Goal: Book appointment/travel/reservation

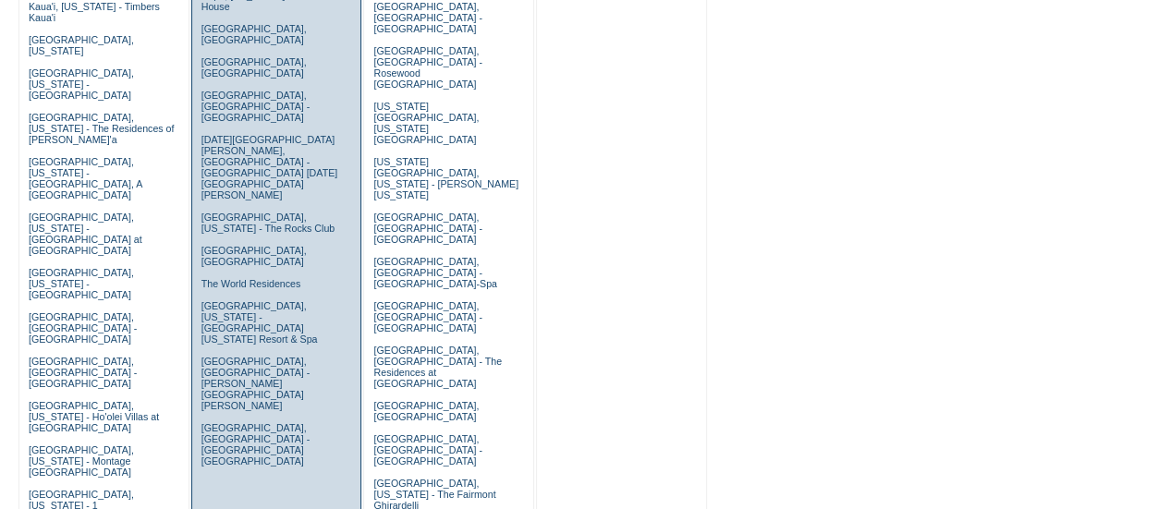
scroll to position [1135, 0]
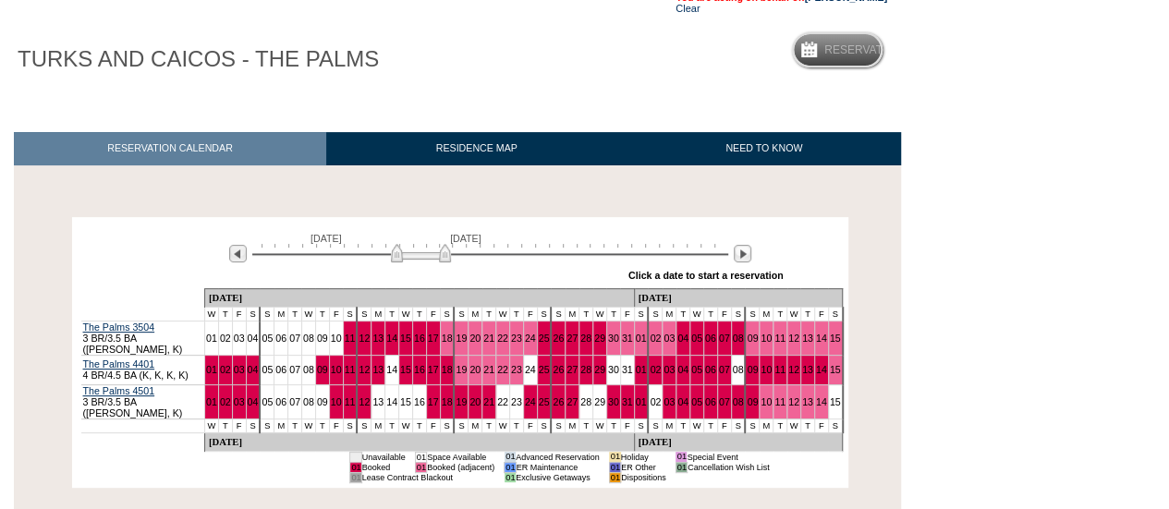
scroll to position [146, 0]
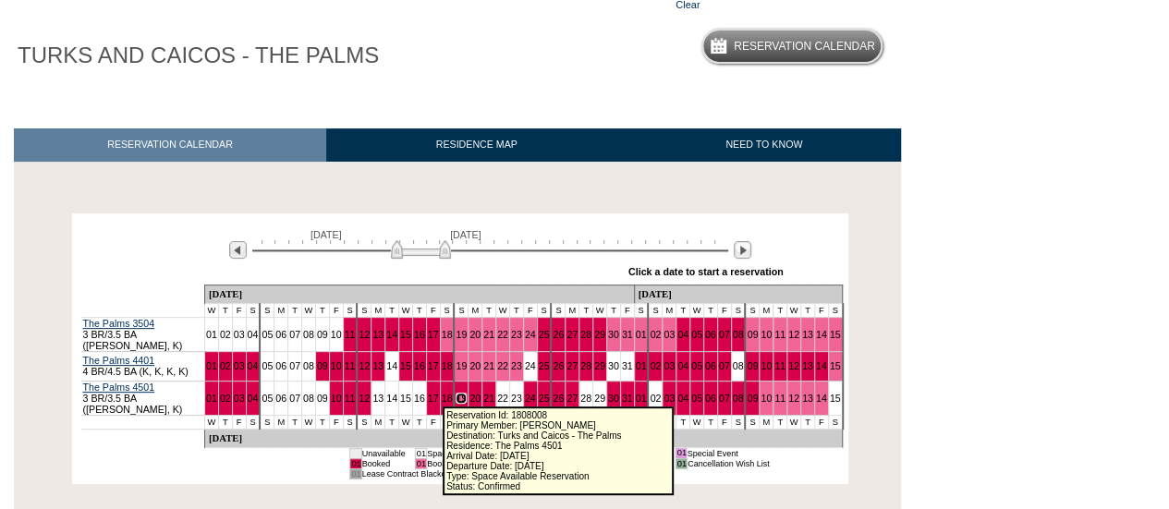
click at [456, 393] on link "19" at bounding box center [461, 398] width 11 height 11
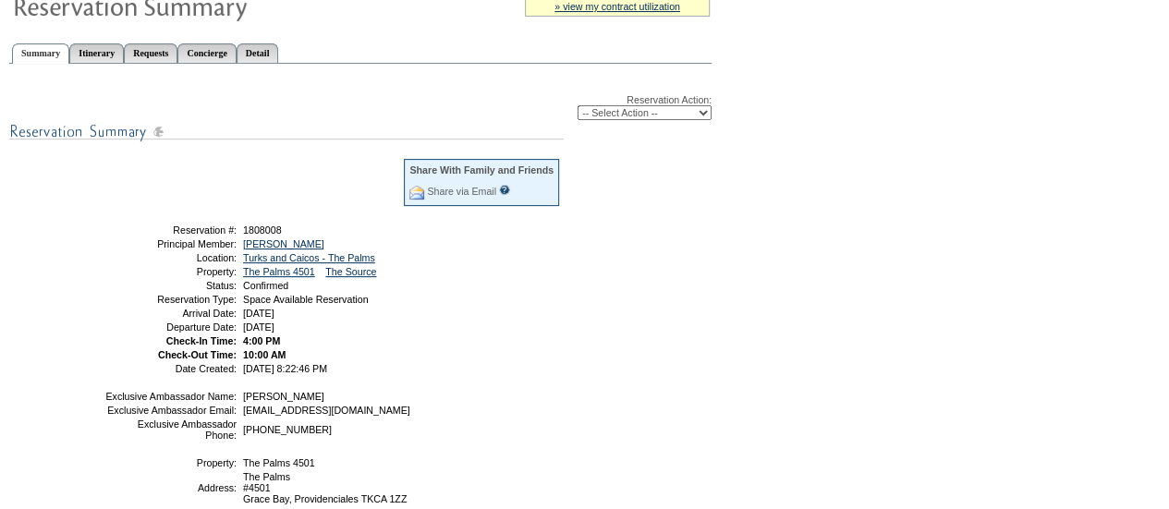
scroll to position [177, 0]
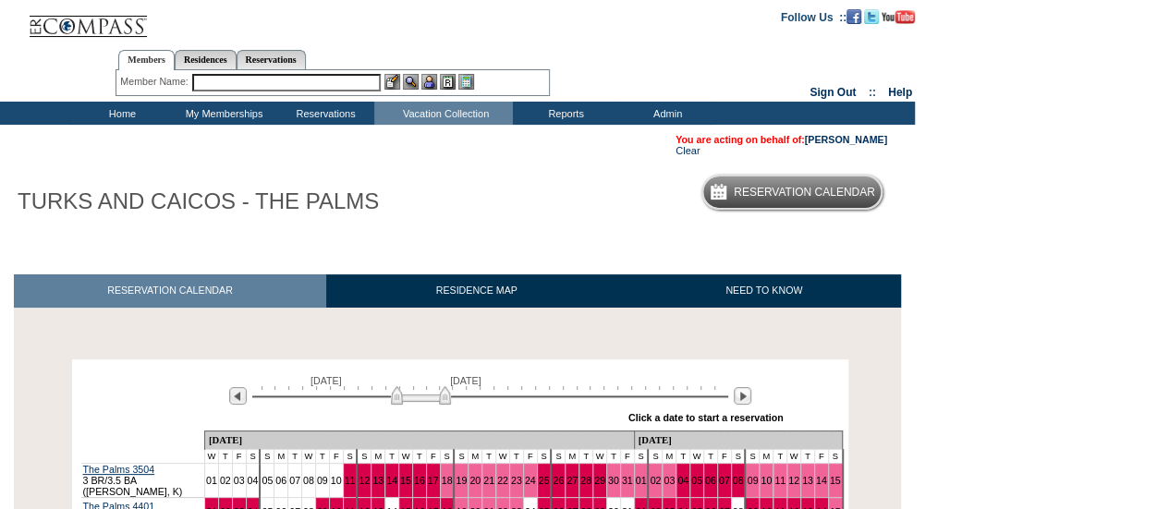
click at [331, 76] on input "text" at bounding box center [286, 83] width 189 height 18
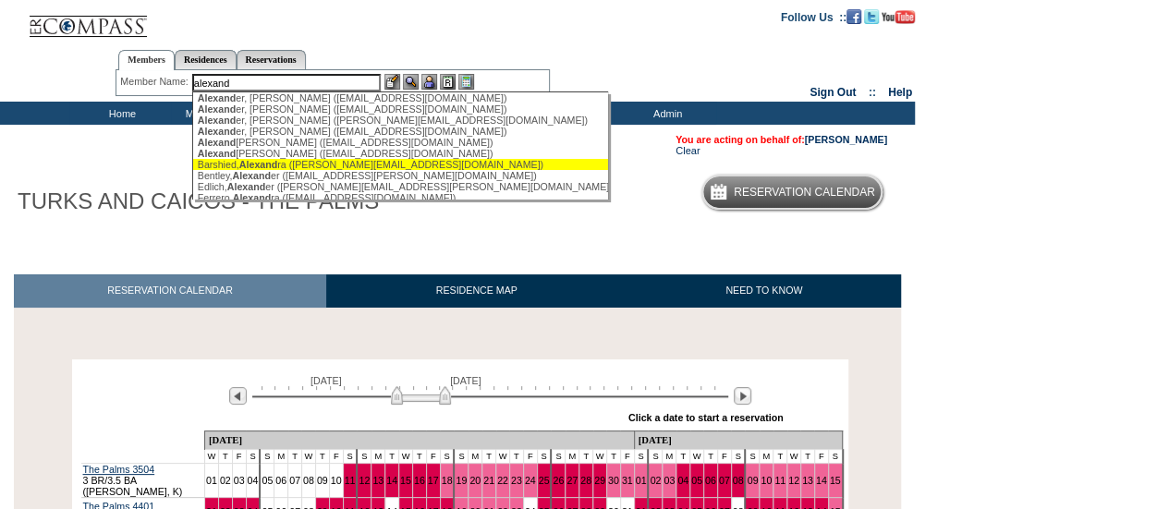
scroll to position [17, 0]
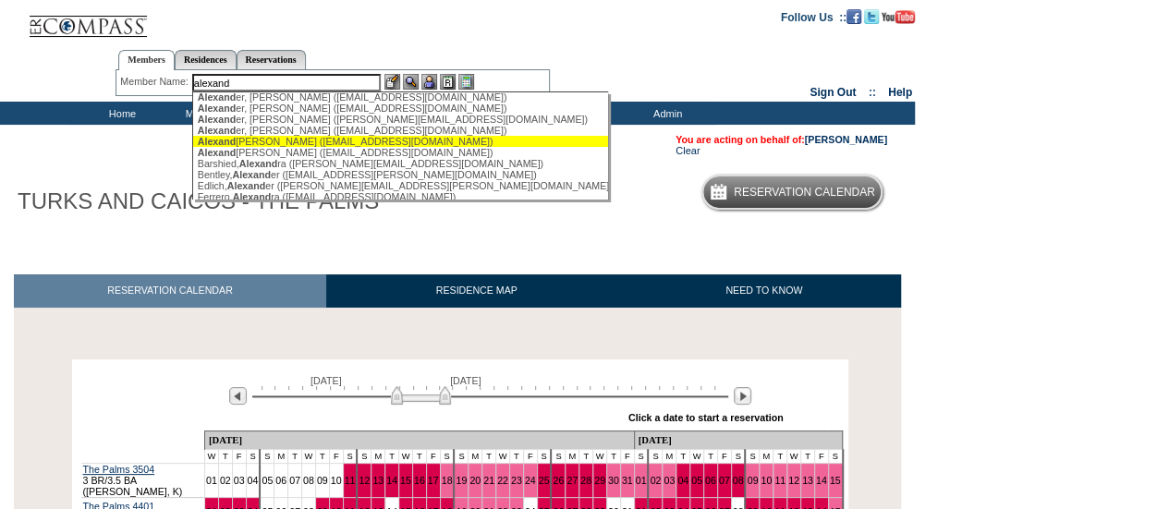
click at [287, 147] on div "Alexand er, [PERSON_NAME] ([EMAIL_ADDRESS][DOMAIN_NAME])" at bounding box center [401, 141] width 407 height 11
type input "[PERSON_NAME] ([EMAIL_ADDRESS][DOMAIN_NAME])"
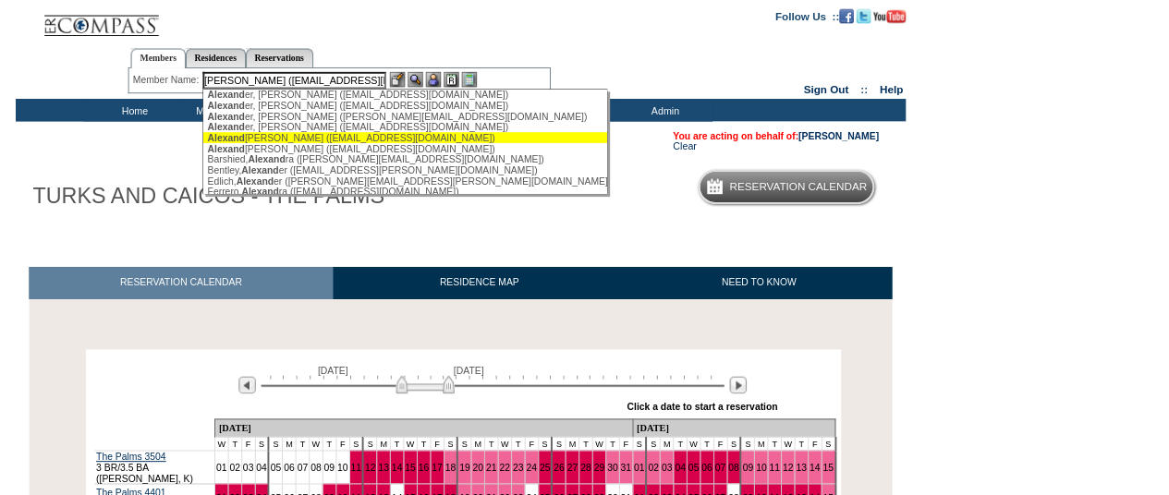
scroll to position [0, 0]
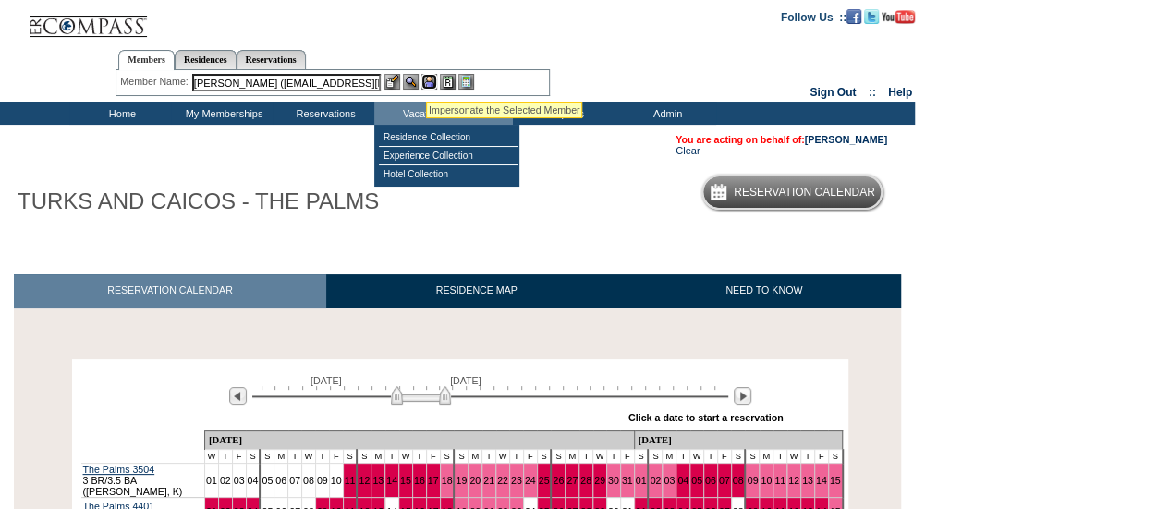
click at [429, 79] on img at bounding box center [429, 82] width 16 height 16
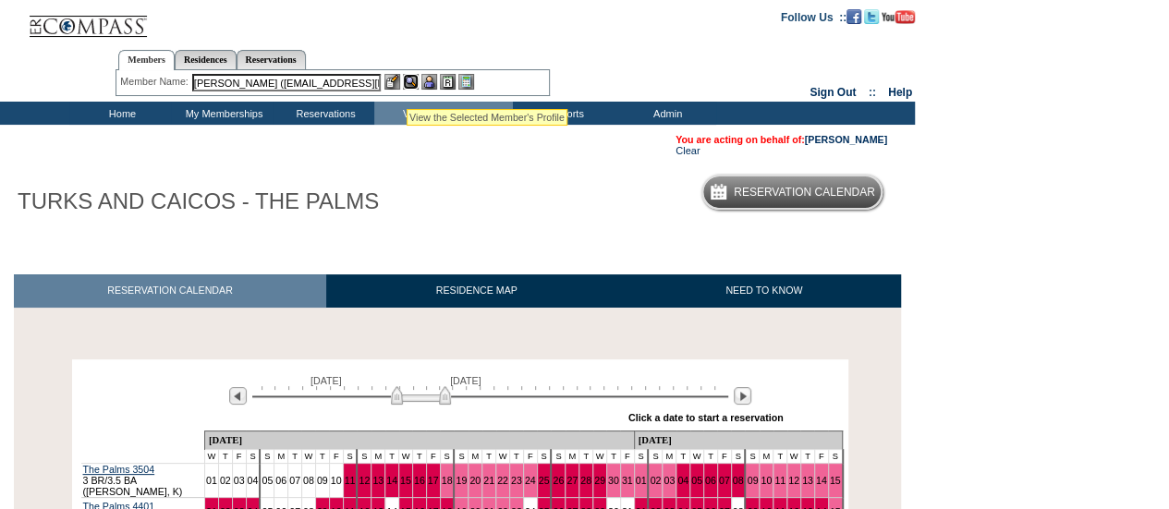
click at [407, 84] on img at bounding box center [411, 82] width 16 height 16
